Goal: Transaction & Acquisition: Purchase product/service

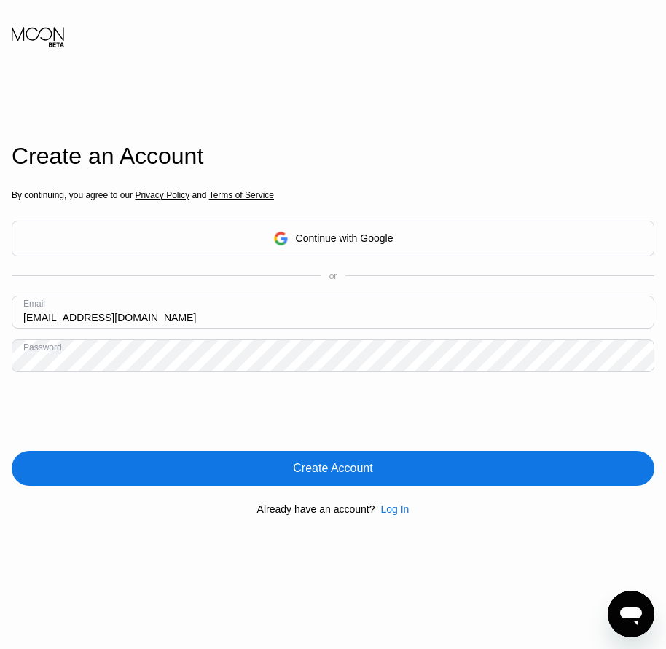
click at [380, 474] on div "Create Account" at bounding box center [333, 468] width 643 height 35
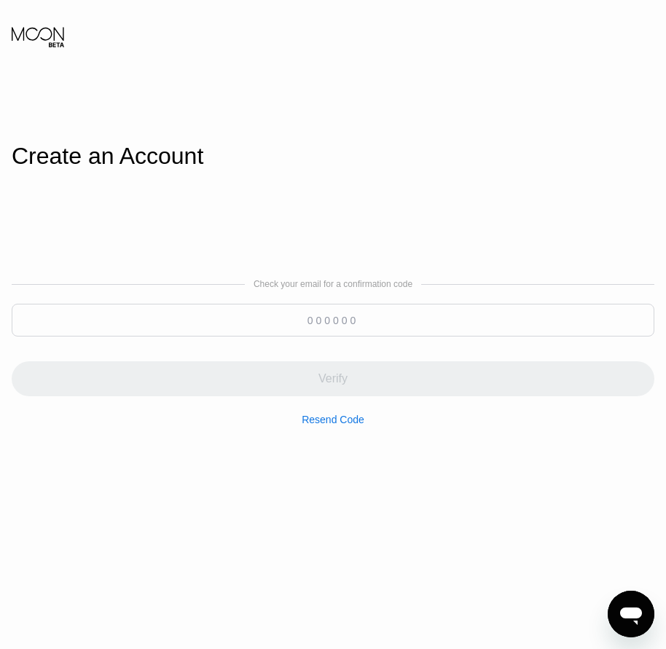
paste input "364301"
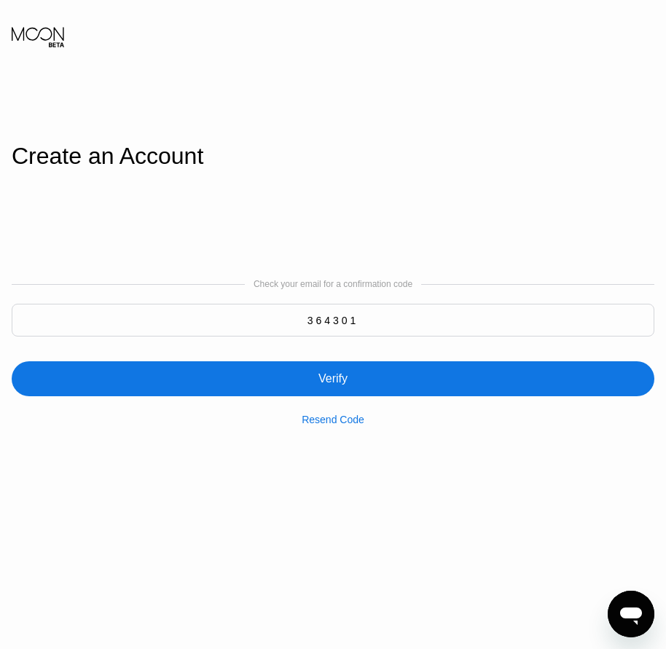
type input "364301"
click at [337, 380] on div "Verify" at bounding box center [332, 379] width 29 height 15
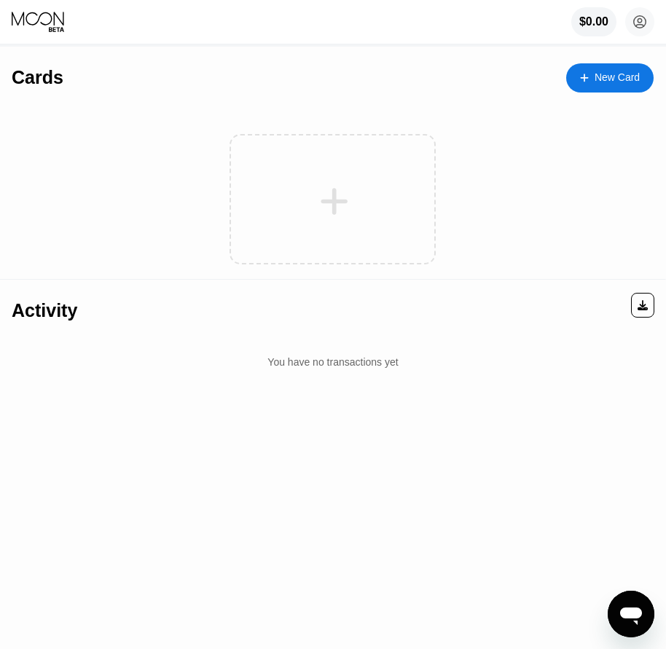
click at [593, 80] on div at bounding box center [592, 77] width 6 height 12
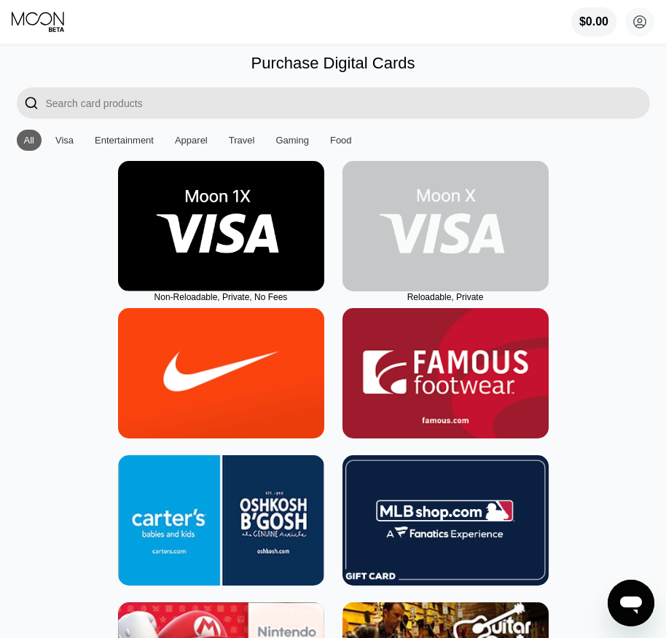
click at [440, 287] on img at bounding box center [445, 226] width 206 height 130
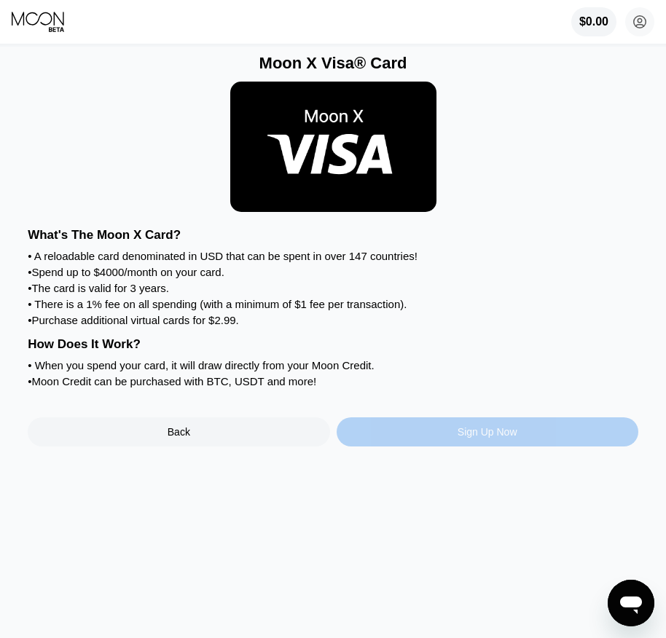
click at [461, 438] on div "Sign Up Now" at bounding box center [488, 432] width 60 height 12
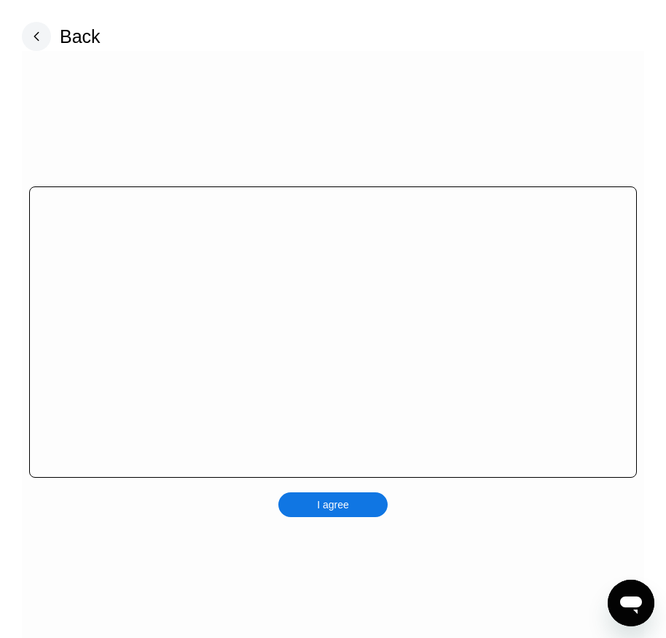
click at [380, 503] on div "I agree" at bounding box center [333, 348] width 622 height 595
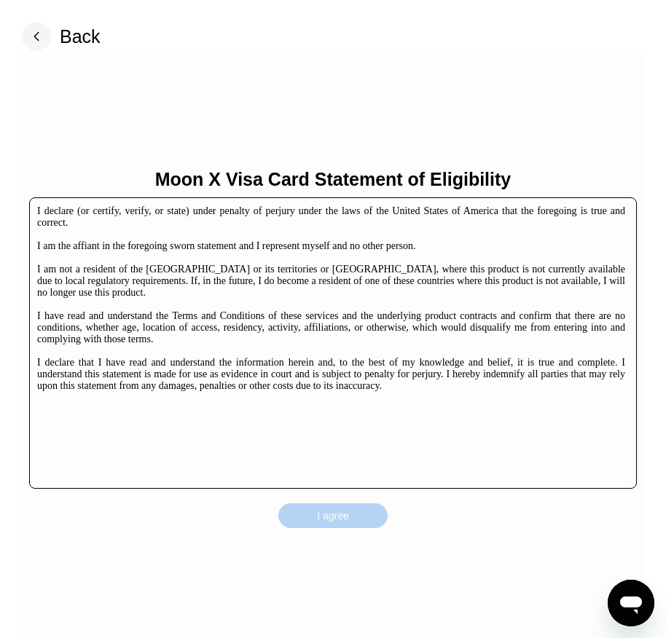
click at [376, 522] on div "I agree" at bounding box center [332, 515] width 109 height 25
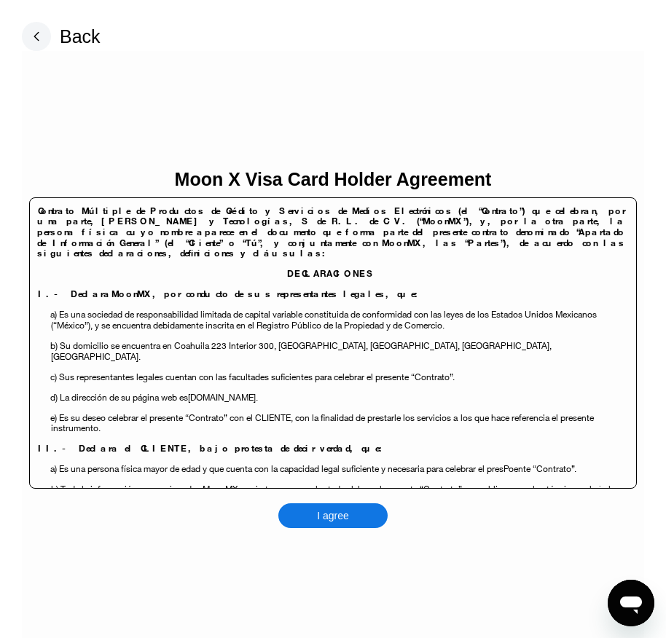
click at [366, 506] on div "I agree" at bounding box center [332, 515] width 109 height 25
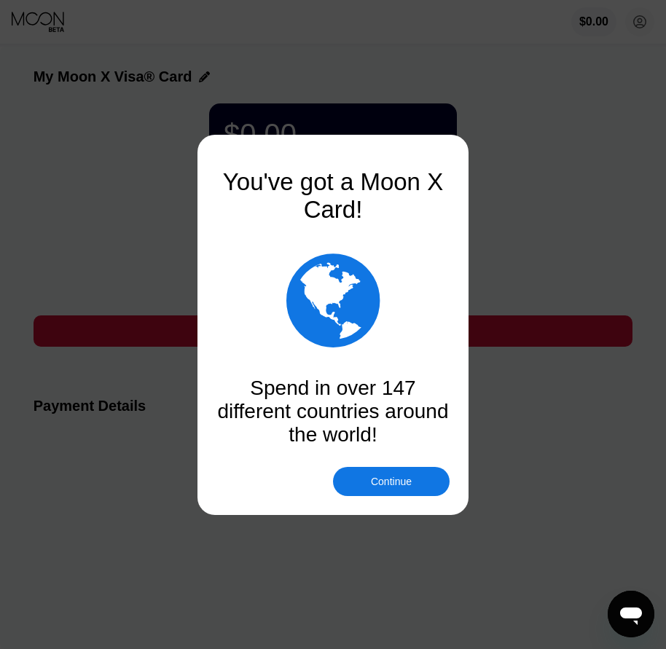
click at [400, 498] on div at bounding box center [338, 324] width 677 height 649
click at [408, 483] on div "Continue" at bounding box center [391, 482] width 41 height 12
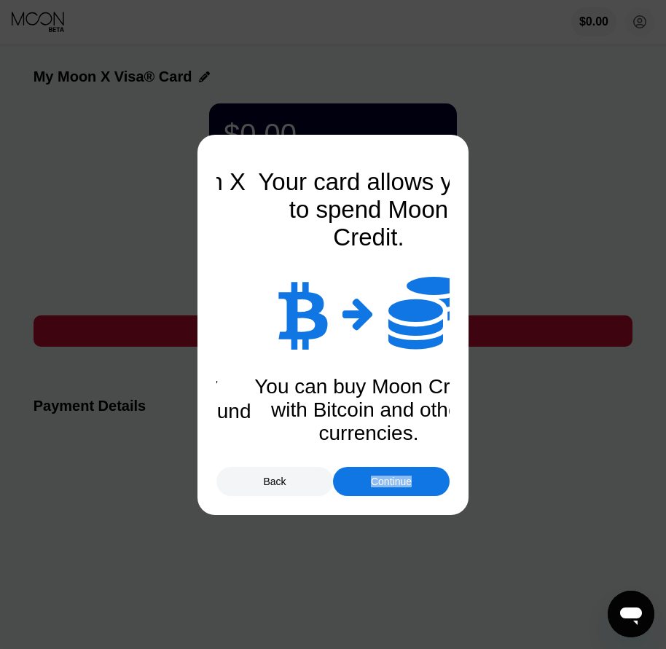
click at [408, 483] on div "Continue" at bounding box center [391, 482] width 41 height 12
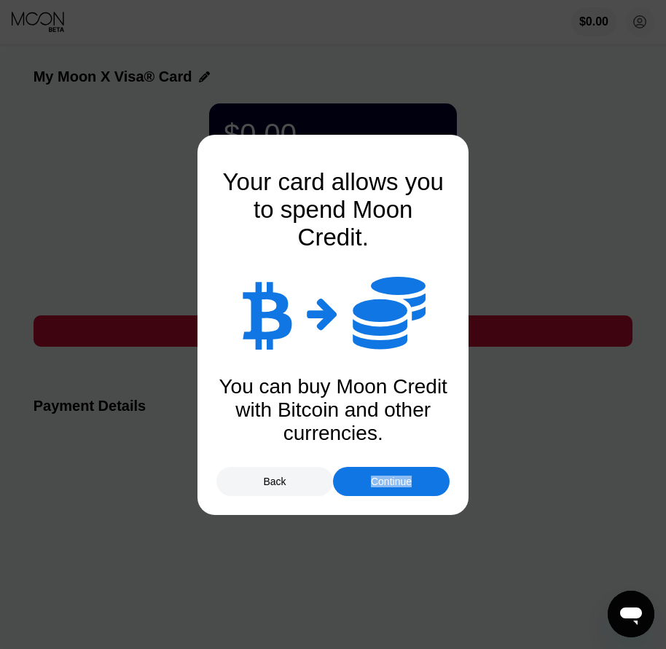
click at [408, 483] on div "Continue" at bounding box center [391, 482] width 41 height 12
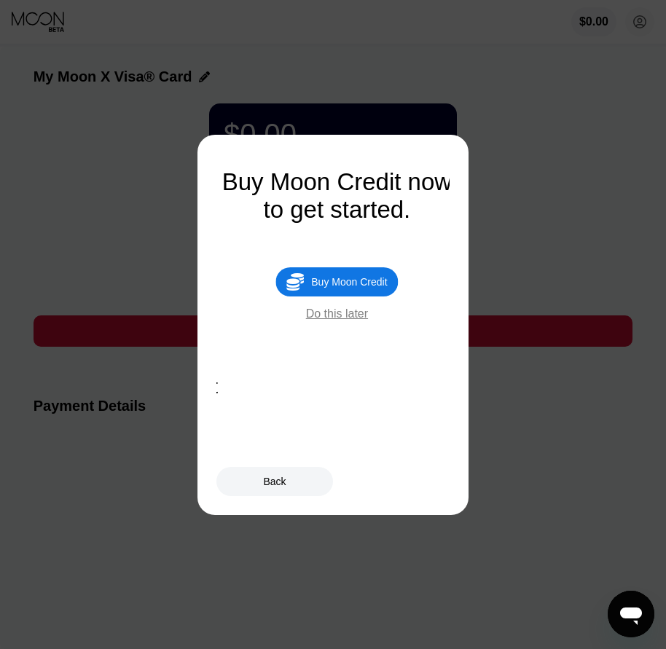
click at [368, 288] on div "Buy Moon Credit" at bounding box center [349, 282] width 76 height 12
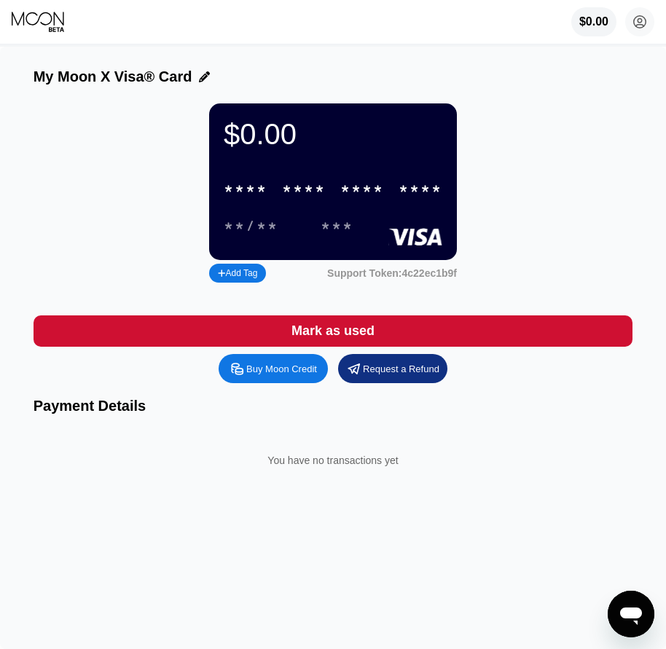
type input "0"
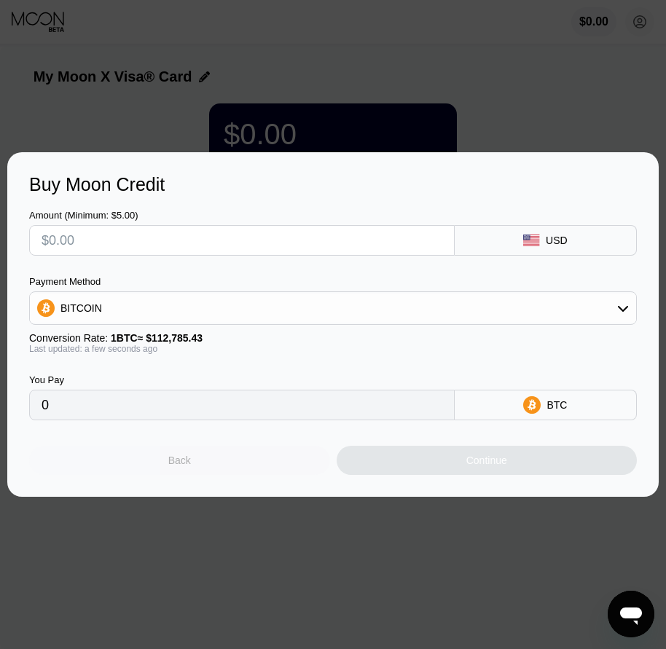
click at [234, 470] on div "Back" at bounding box center [179, 460] width 301 height 29
